Goal: Information Seeking & Learning: Learn about a topic

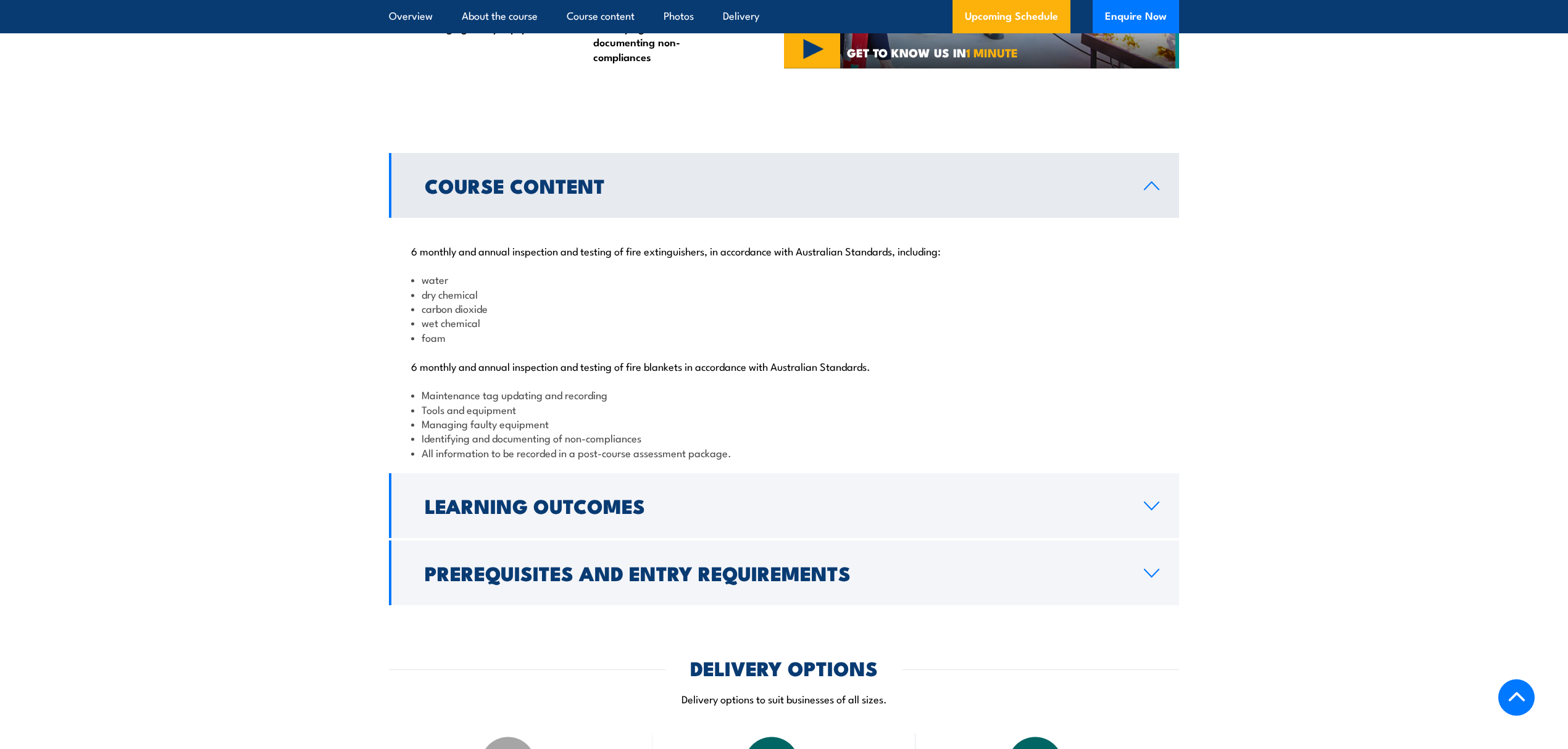
scroll to position [1115, 0]
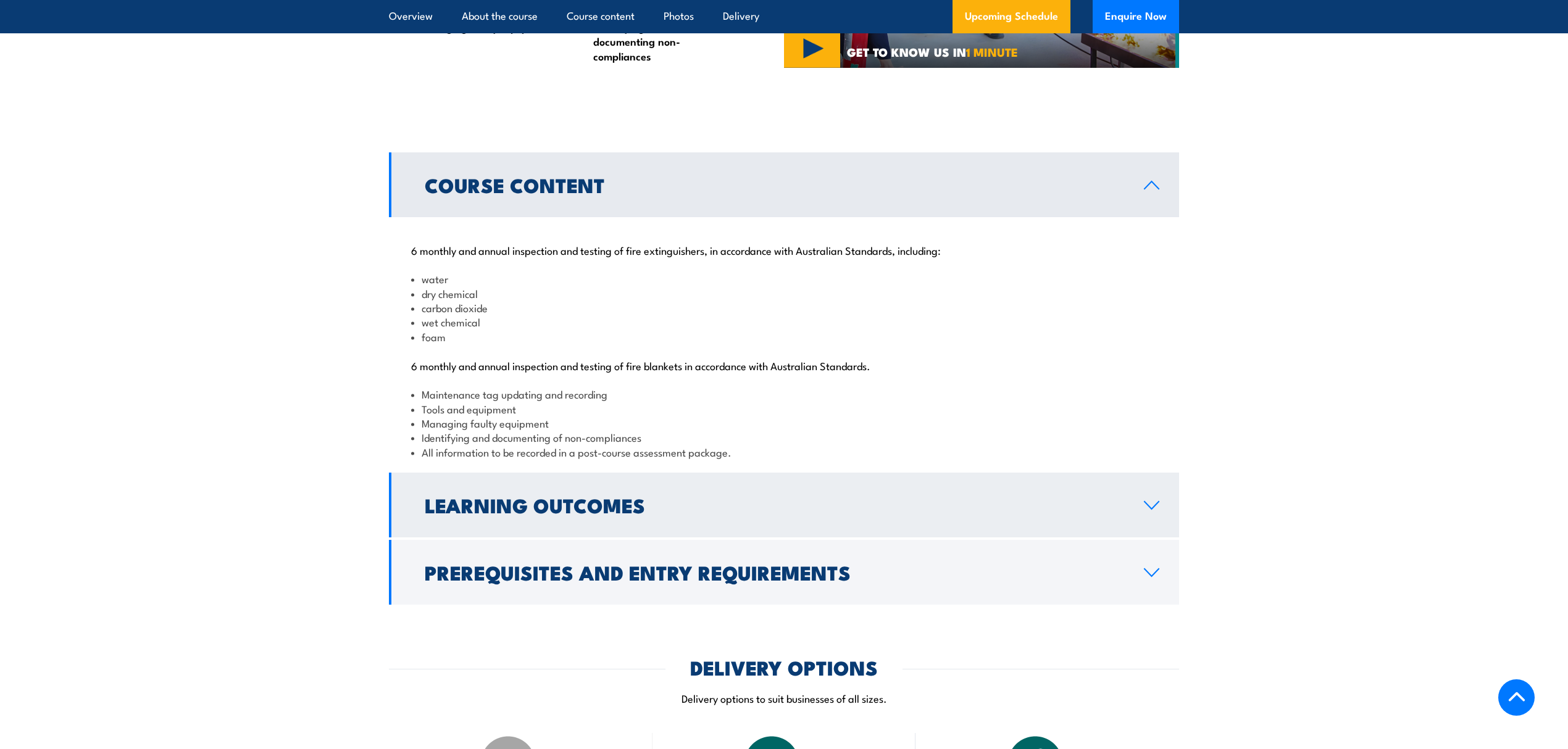
click at [499, 513] on h2 "Learning Outcomes" at bounding box center [774, 504] width 700 height 17
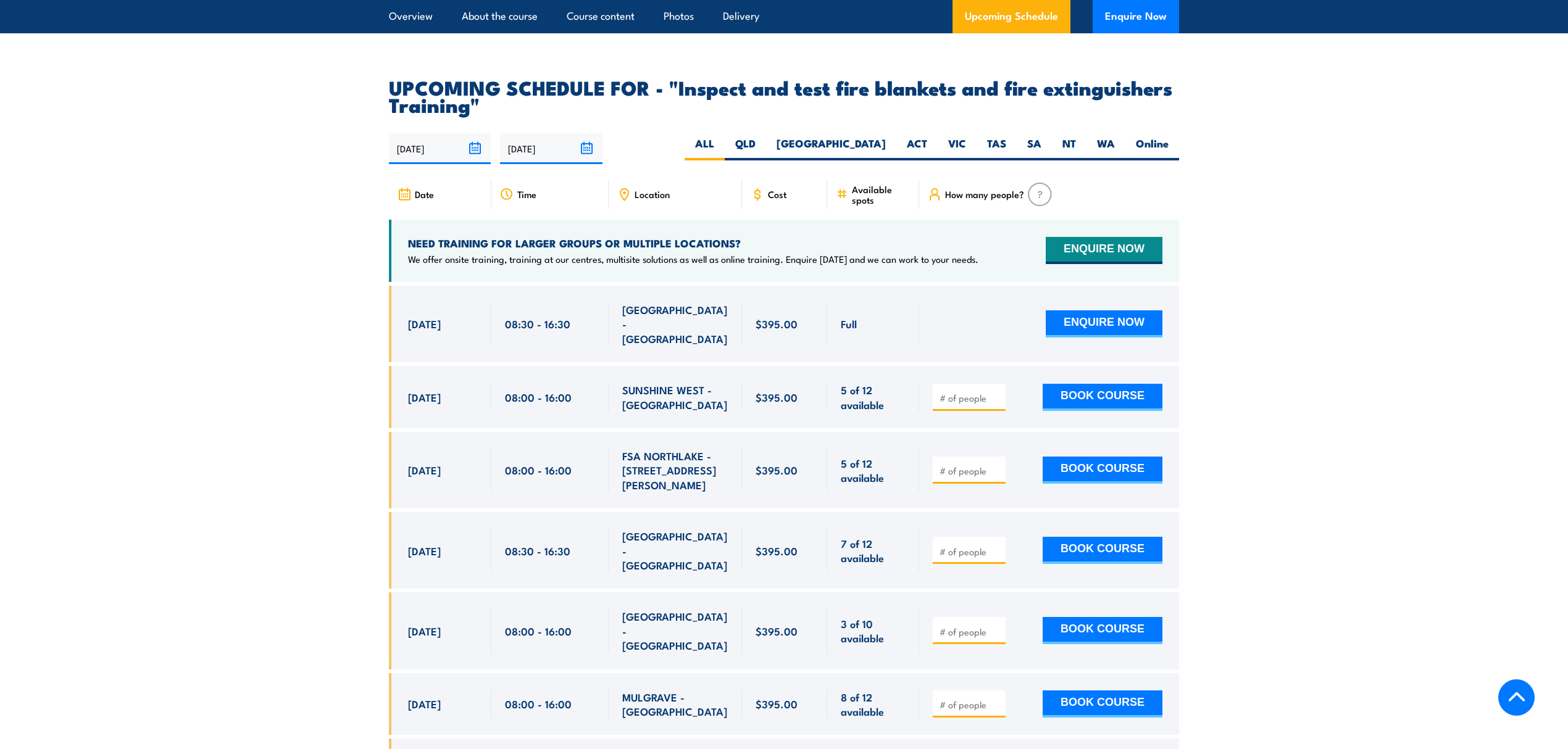
scroll to position [2008, 0]
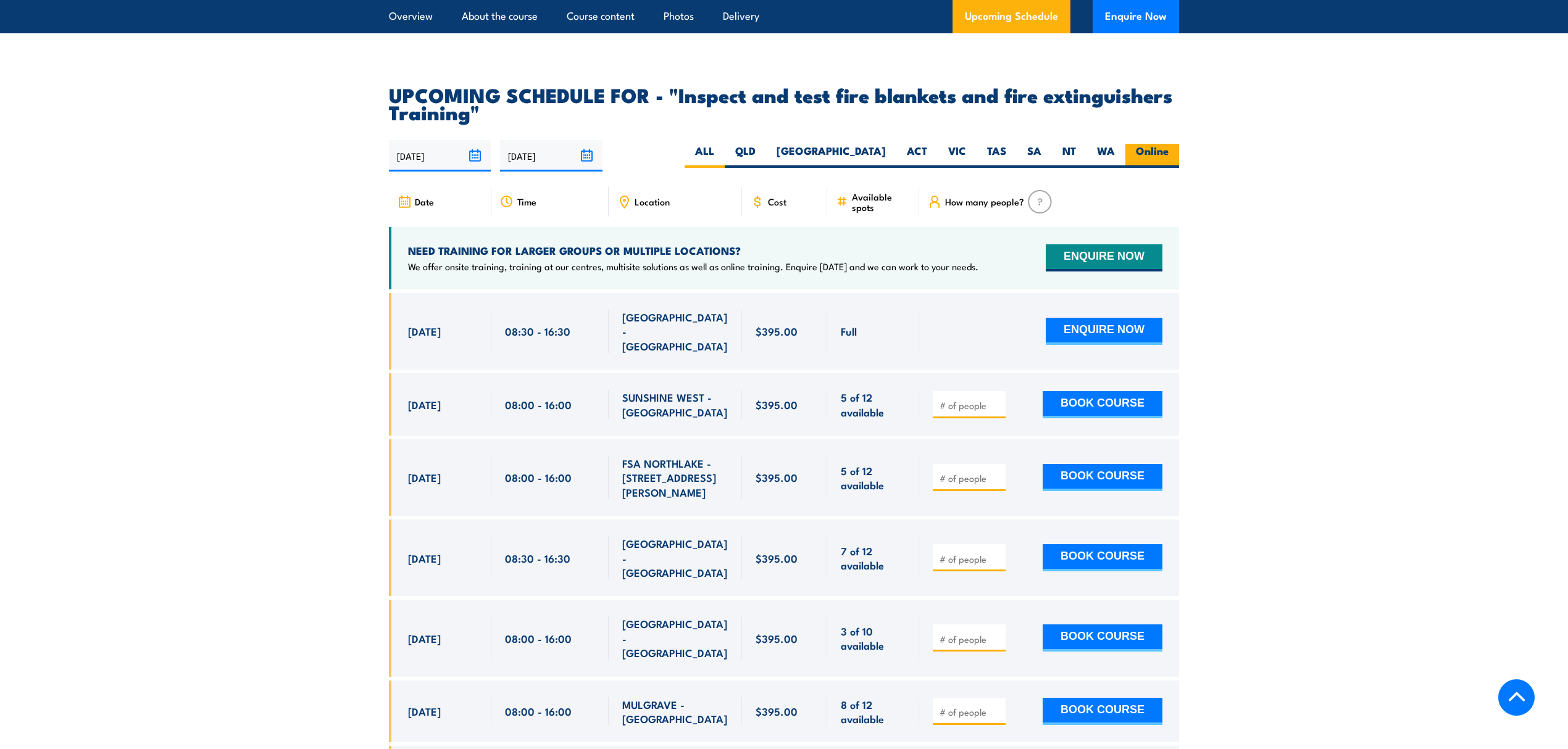
click at [1158, 168] on label "Online" at bounding box center [1152, 155] width 54 height 24
click at [1168, 152] on input "Online" at bounding box center [1172, 147] width 8 height 8
radio input "true"
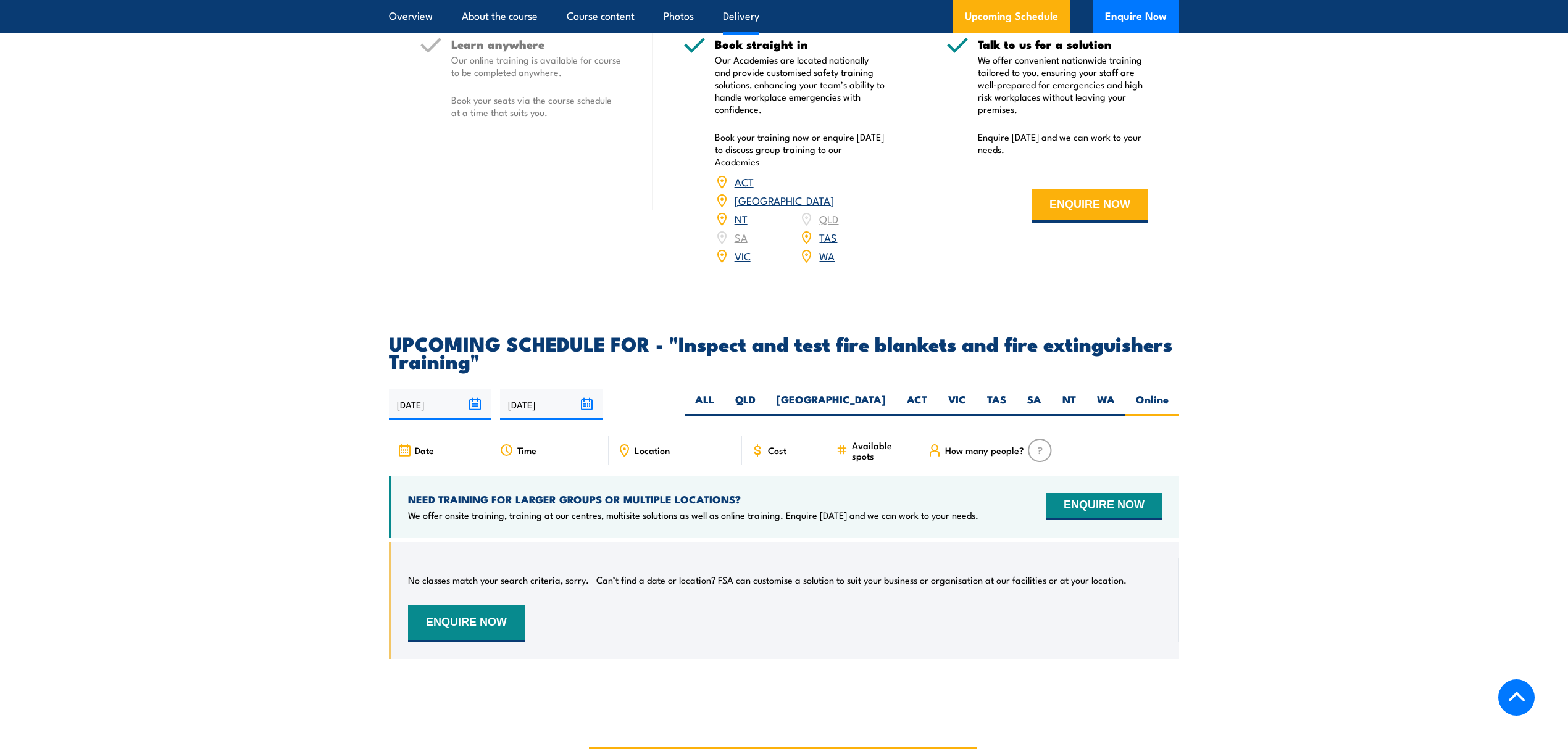
scroll to position [1932, 0]
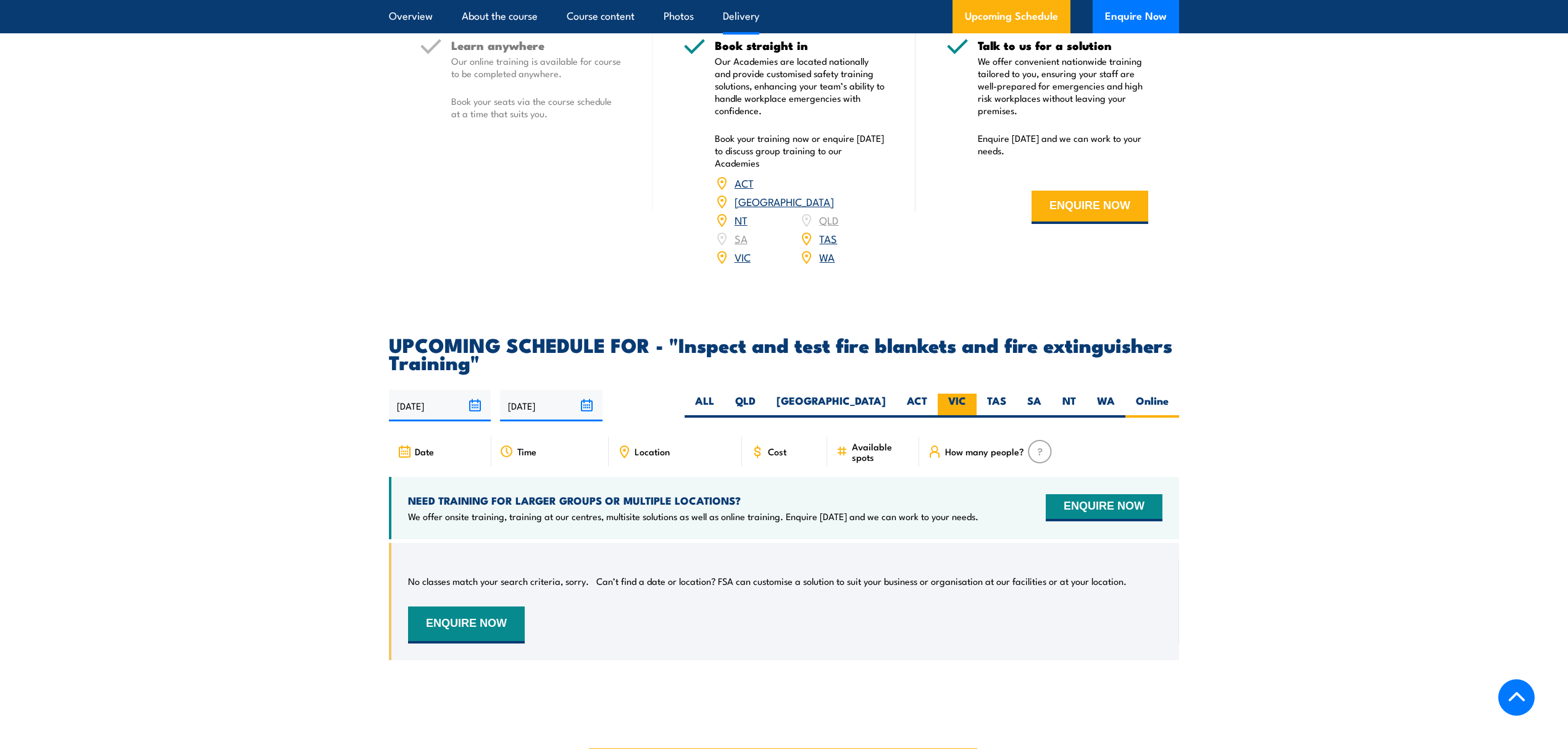
click at [956, 418] on label "VIC" at bounding box center [956, 405] width 39 height 24
click at [966, 402] on input "VIC" at bounding box center [970, 397] width 8 height 8
radio input "true"
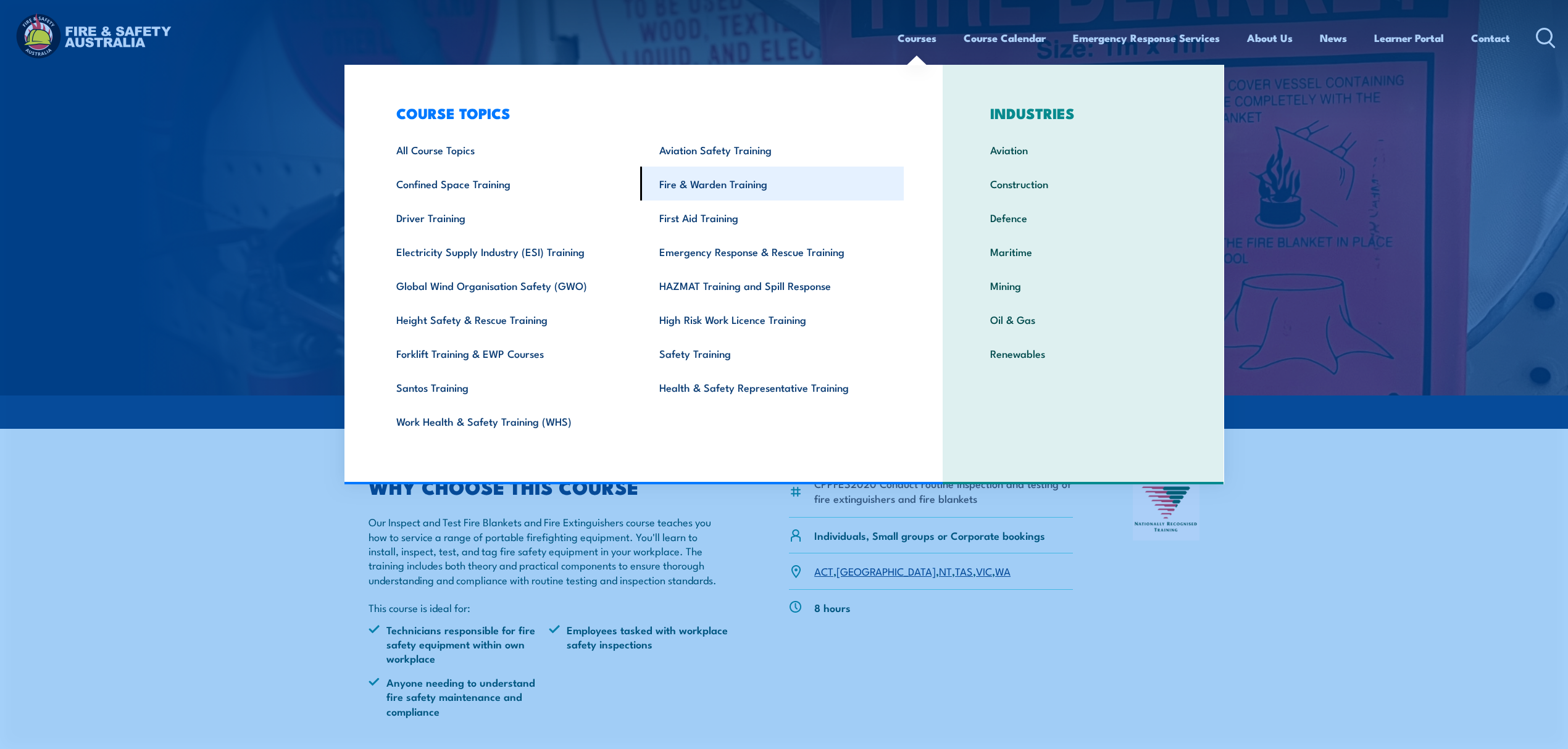
click at [752, 188] on link "Fire & Warden Training" at bounding box center [772, 184] width 264 height 34
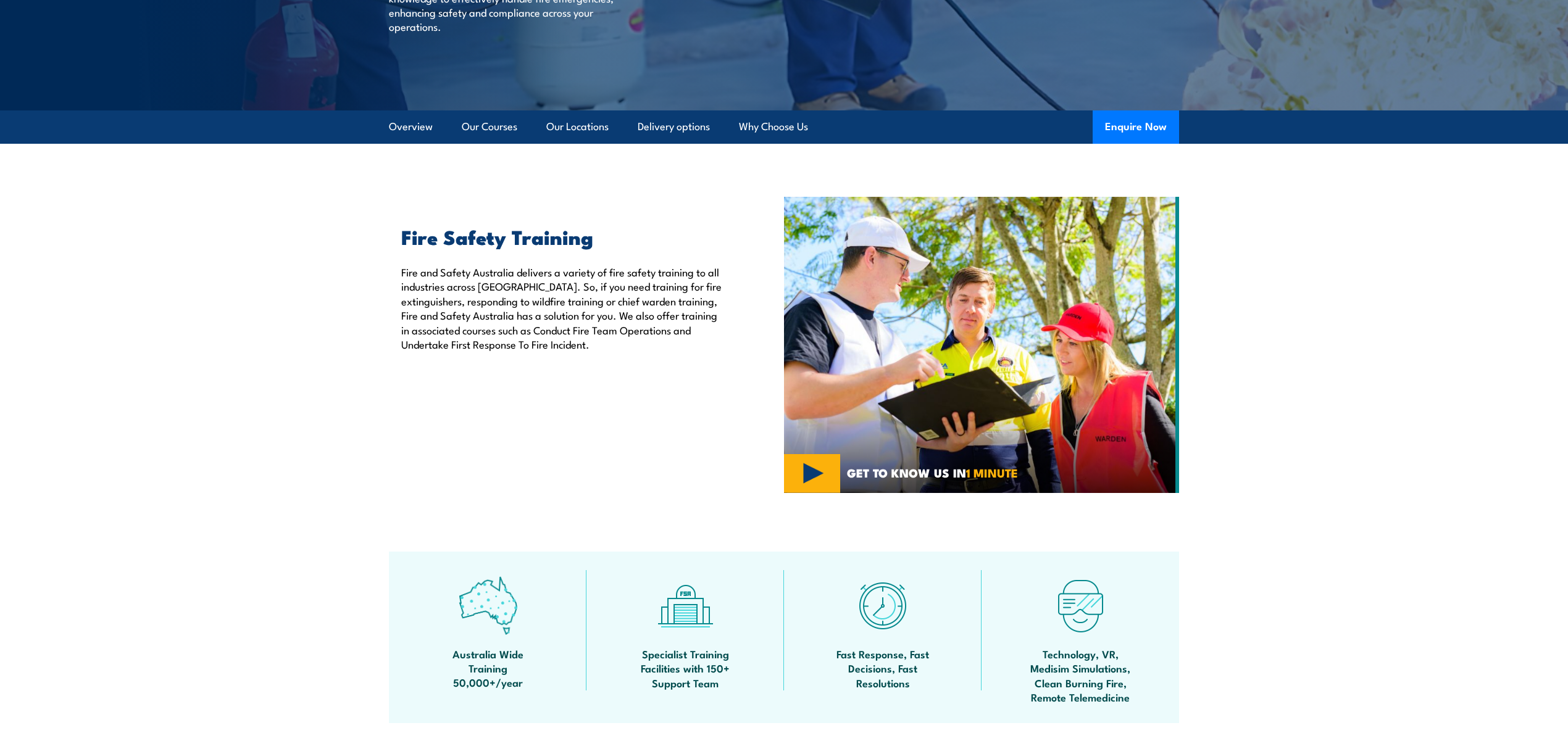
scroll to position [221, 0]
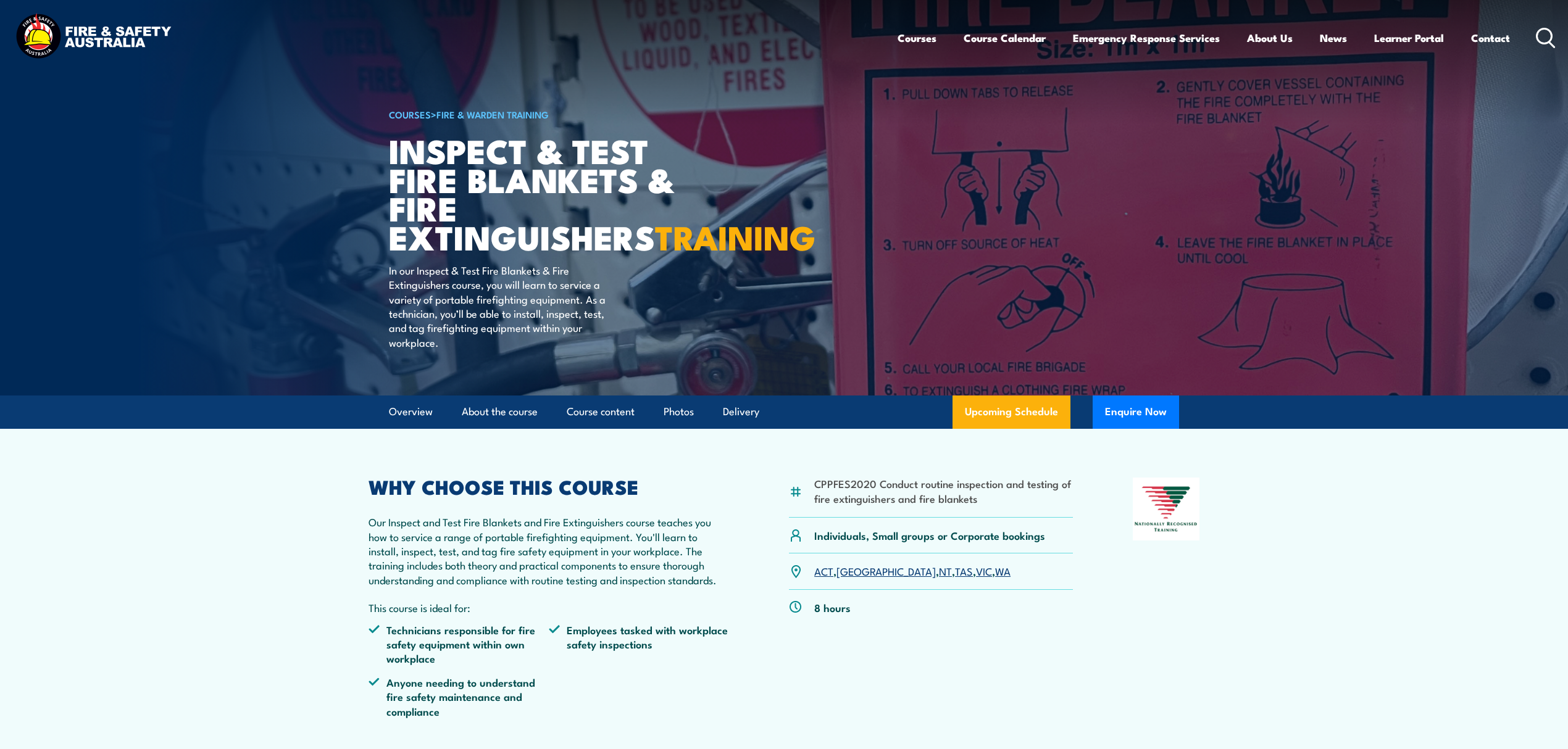
click at [467, 112] on link "Fire & Warden Training" at bounding box center [492, 114] width 112 height 13
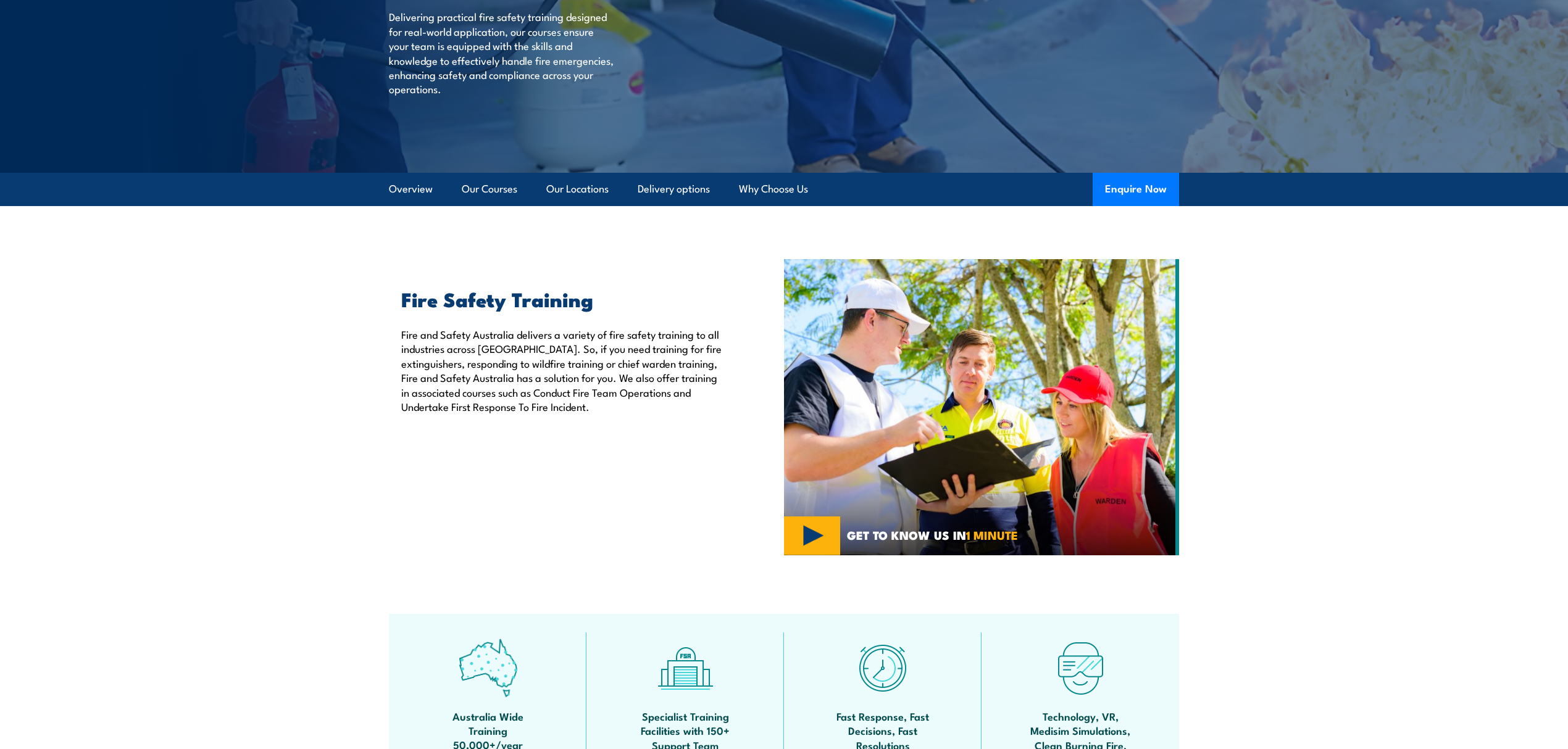
scroll to position [57, 0]
